Goal: Task Accomplishment & Management: Manage account settings

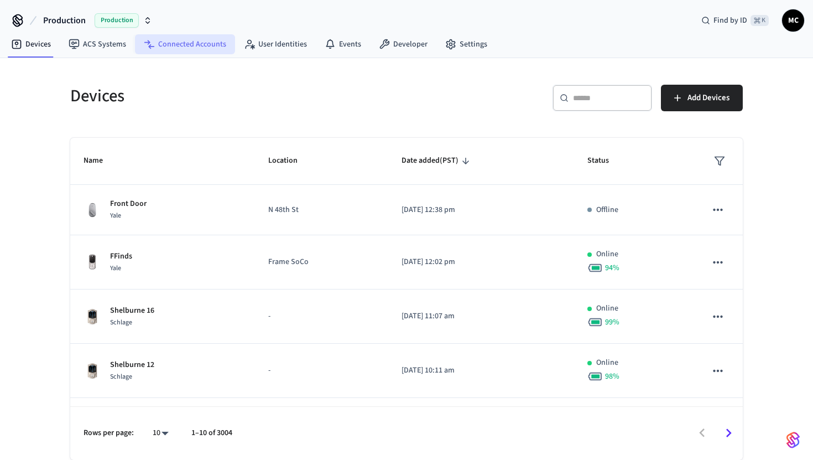
click at [189, 45] on link "Connected Accounts" at bounding box center [185, 44] width 100 height 20
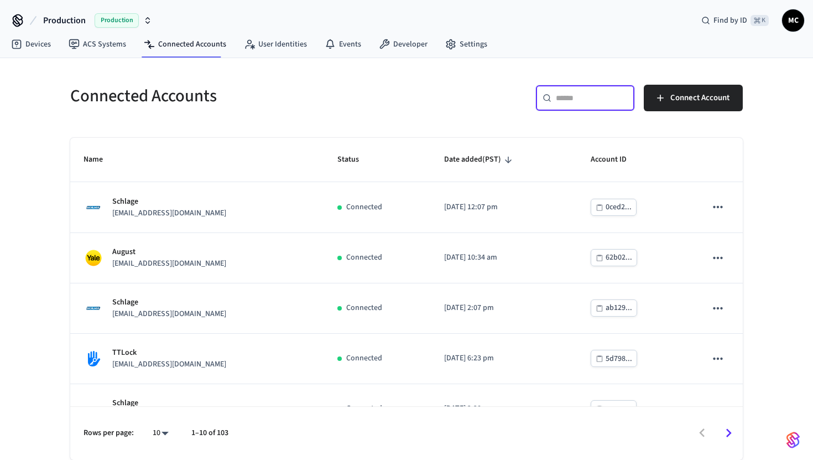
click at [595, 100] on input "text" at bounding box center [592, 97] width 72 height 11
type input "****"
click at [171, 425] on body "Production Production Find by ID ⌘ K MC Devices ACS Systems Connected Accounts …" at bounding box center [406, 230] width 813 height 460
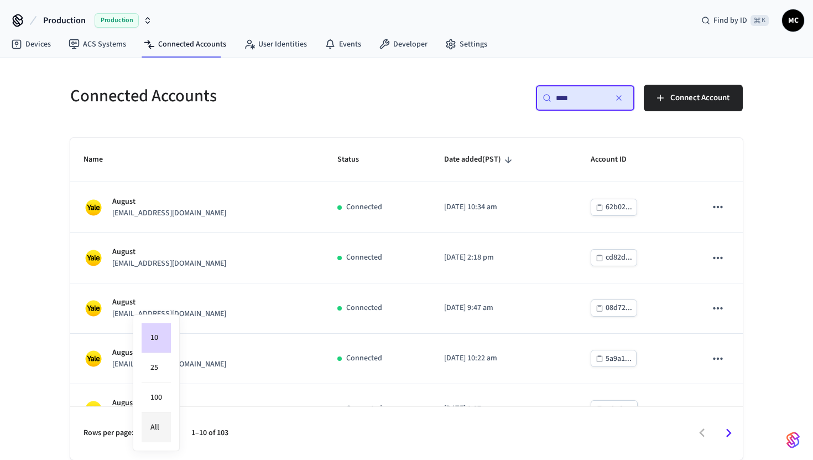
click at [169, 425] on li "All" at bounding box center [156, 427] width 29 height 29
type input "**"
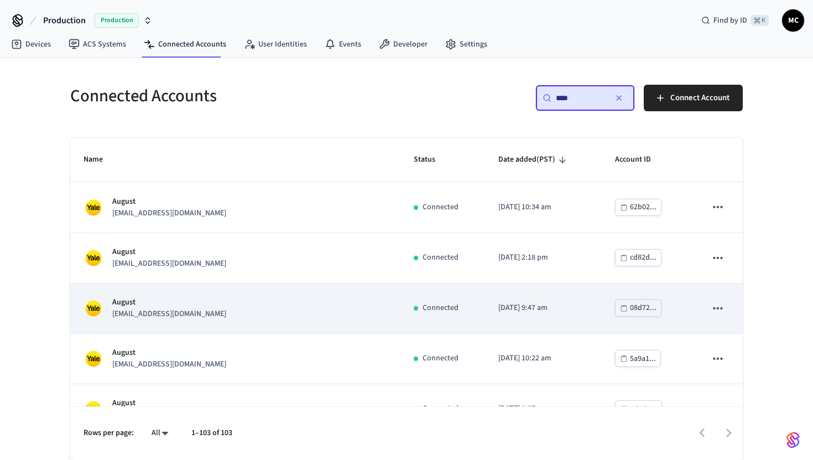
scroll to position [1051, 0]
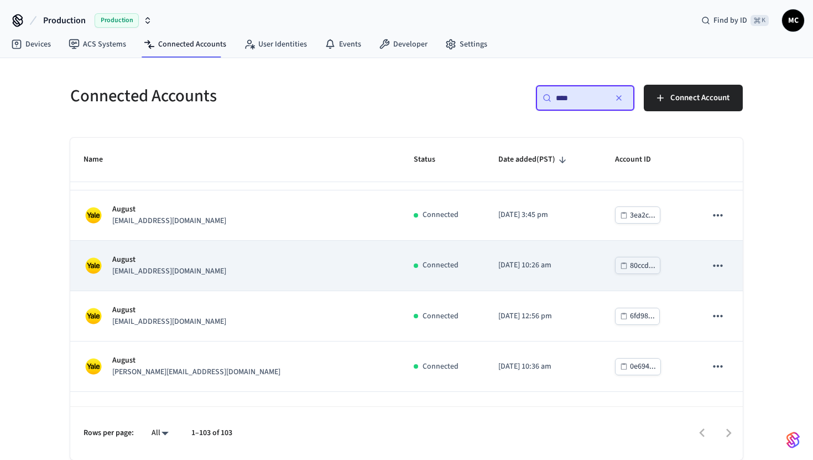
click at [330, 271] on td "August [EMAIL_ADDRESS][DOMAIN_NAME]" at bounding box center [235, 266] width 330 height 50
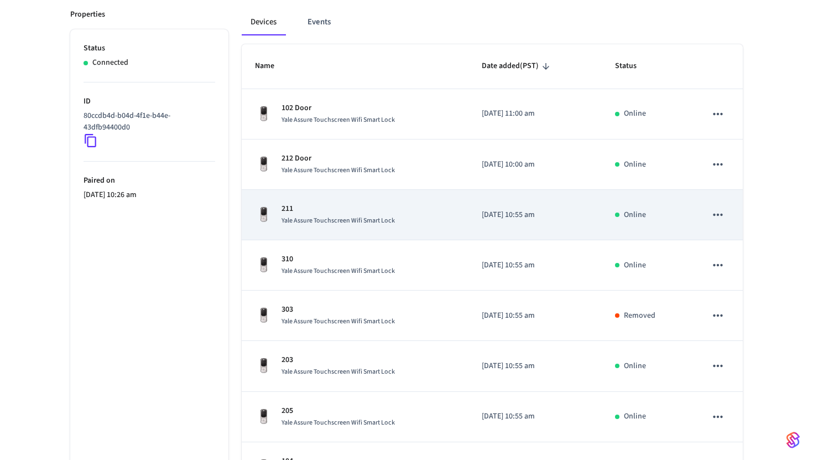
scroll to position [350, 0]
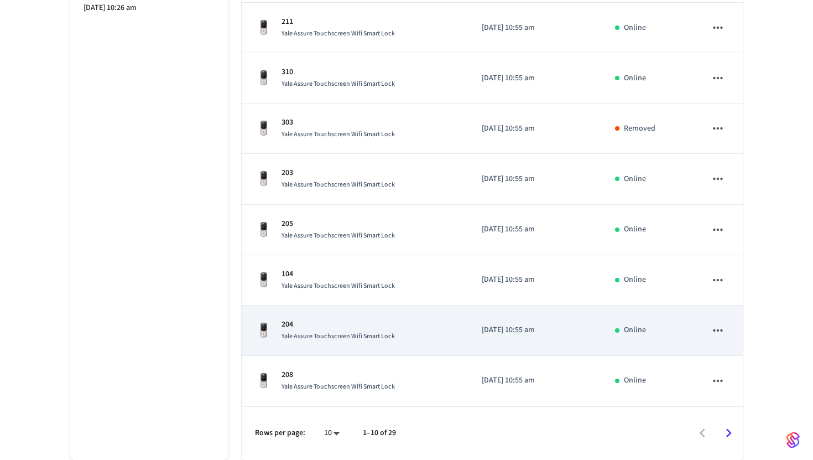
click at [351, 331] on span "Yale Assure Touchscreen Wifi Smart Lock" at bounding box center [338, 335] width 113 height 9
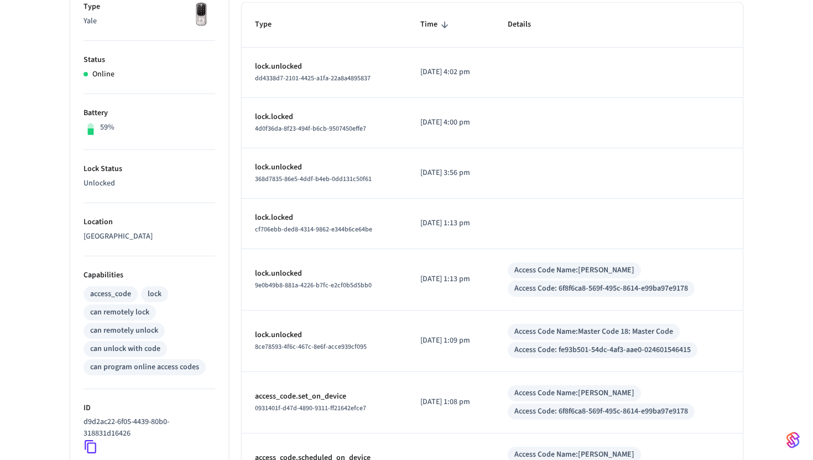
scroll to position [406, 0]
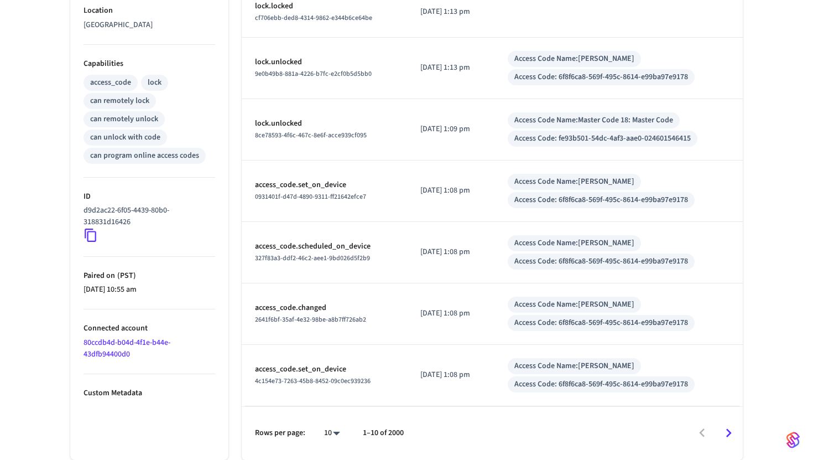
click at [729, 427] on icon "Go to next page" at bounding box center [728, 432] width 17 height 17
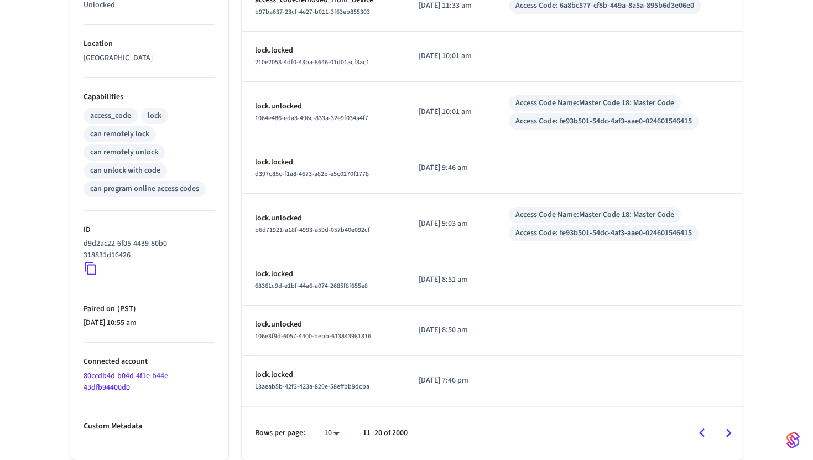
scroll to position [372, 0]
click at [727, 435] on icon "Go to next page" at bounding box center [728, 432] width 17 height 17
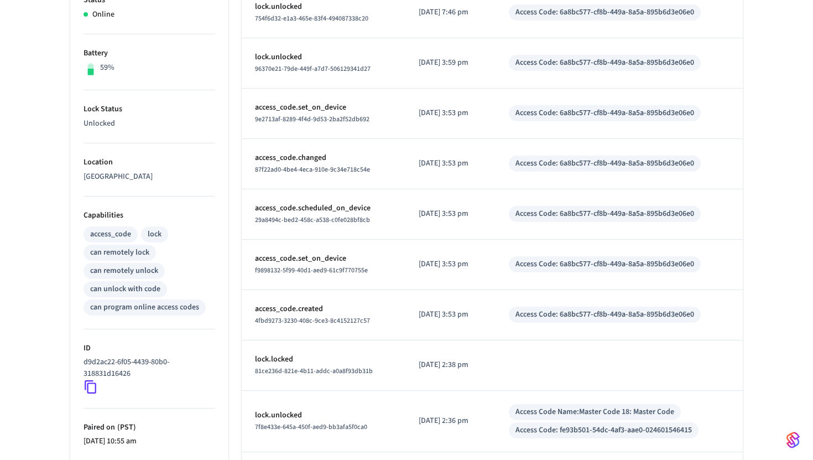
scroll to position [361, 0]
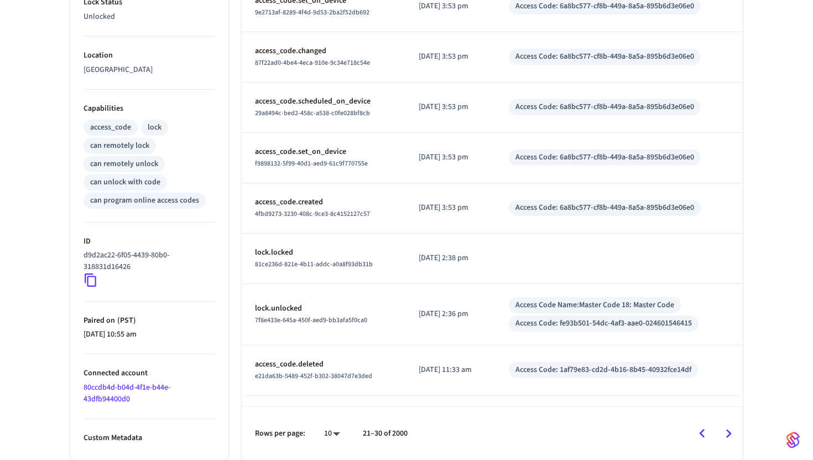
click at [704, 433] on icon "Go to previous page" at bounding box center [702, 433] width 17 height 17
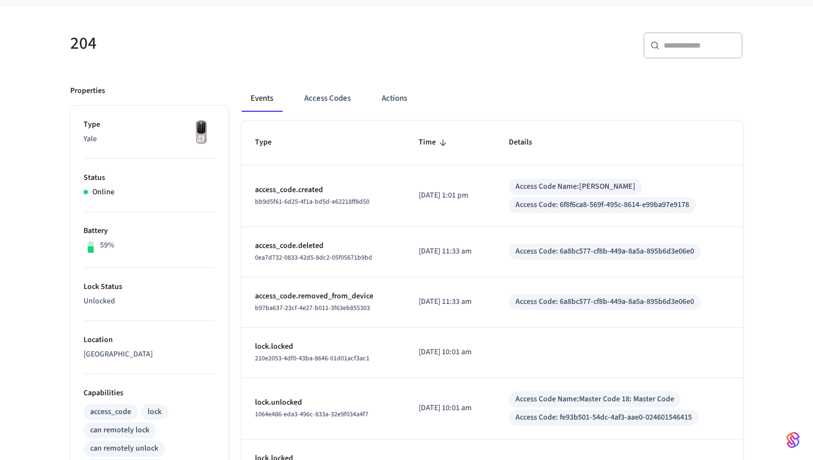
scroll to position [372, 0]
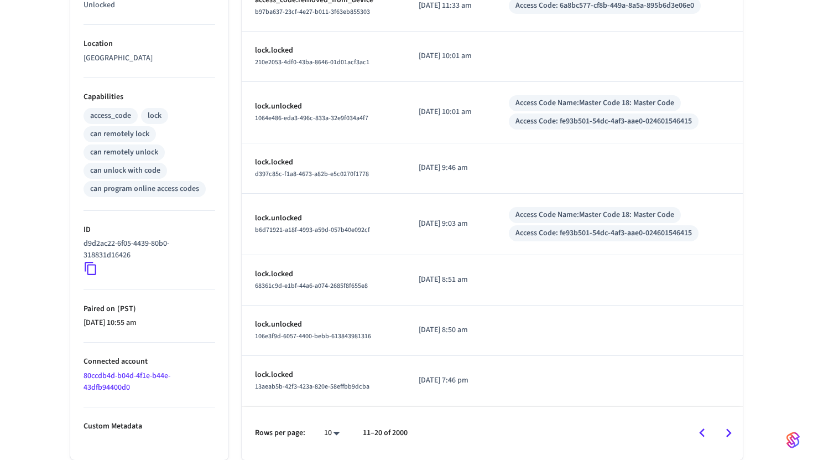
click at [700, 431] on icon "Go to previous page" at bounding box center [702, 432] width 17 height 17
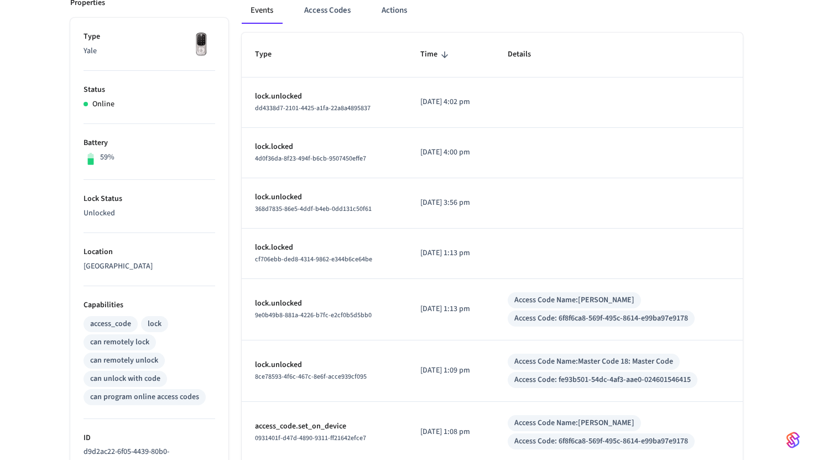
scroll to position [0, 0]
